Goal: Download file/media

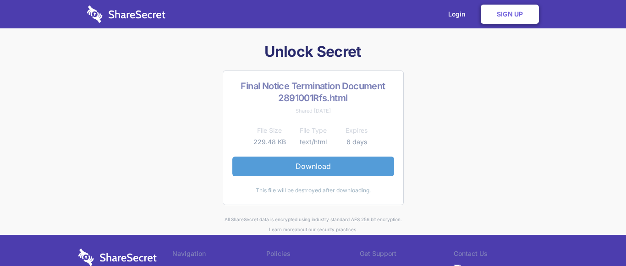
click at [277, 163] on link "Download" at bounding box center [313, 166] width 162 height 19
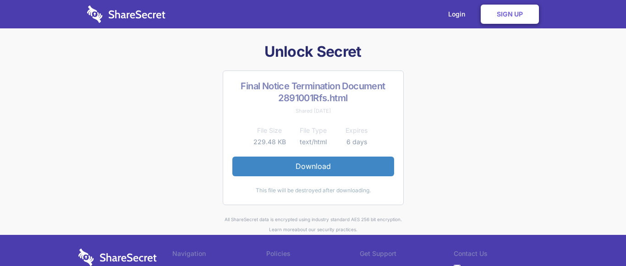
click at [501, 190] on div "Unlock Secret Final Notice Termination Document 2891001Rfs.html Shared 1 day ag…" at bounding box center [313, 138] width 476 height 192
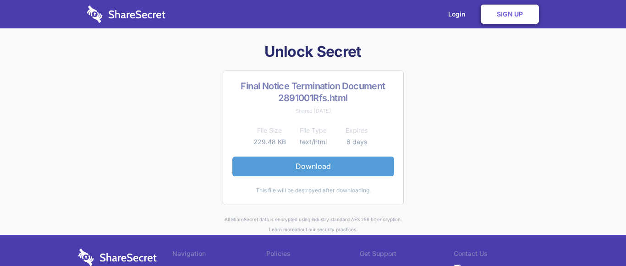
click at [317, 165] on link "Download" at bounding box center [313, 166] width 162 height 19
